Goal: Navigation & Orientation: Go to known website

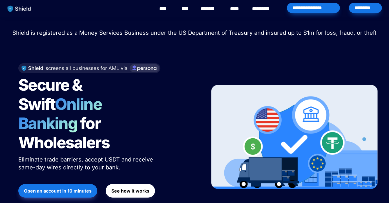
click at [361, 10] on div "*********" at bounding box center [365, 8] width 33 height 10
